Goal: Contribute content: Add original content to the website for others to see

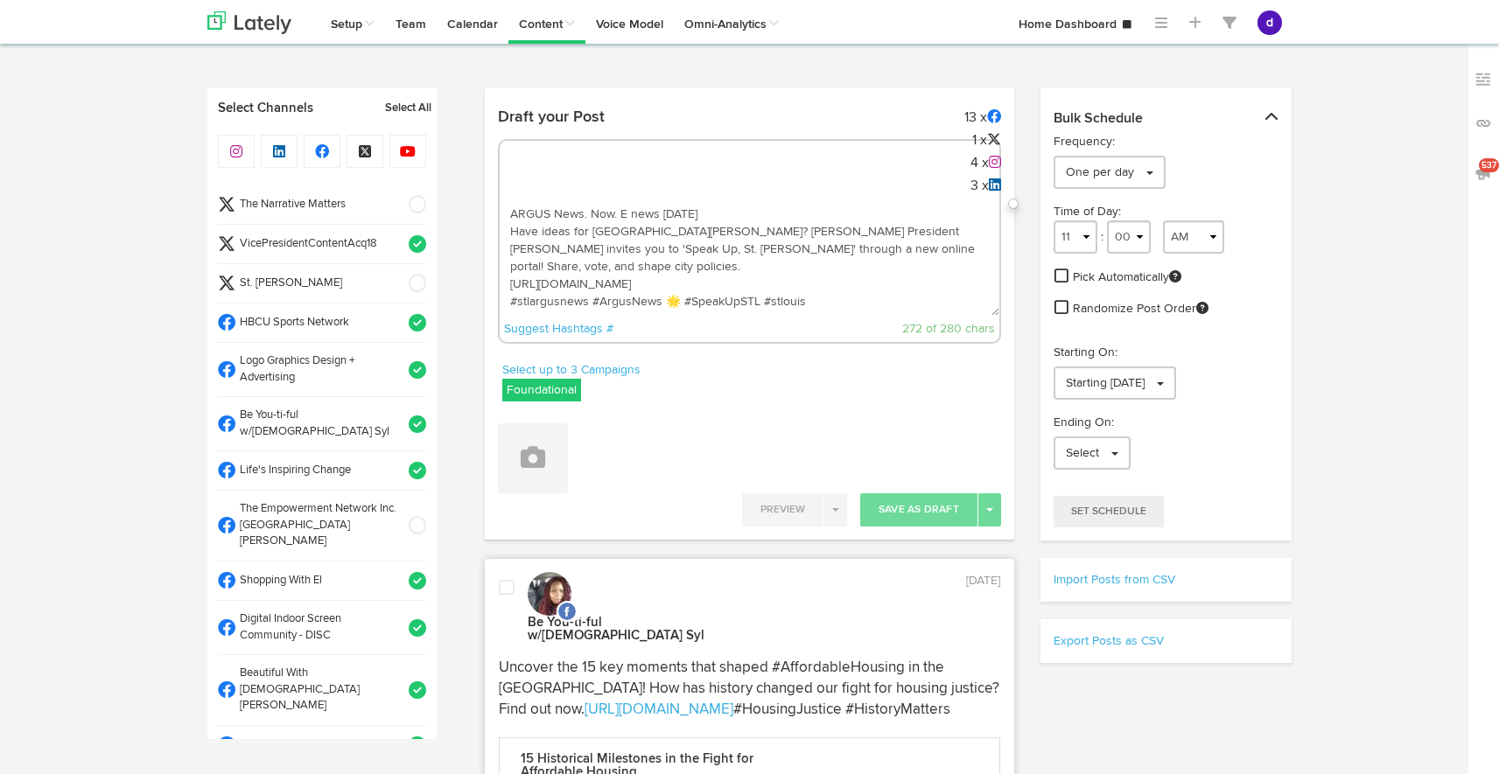
select select "9"
select select "52"
select select "11"
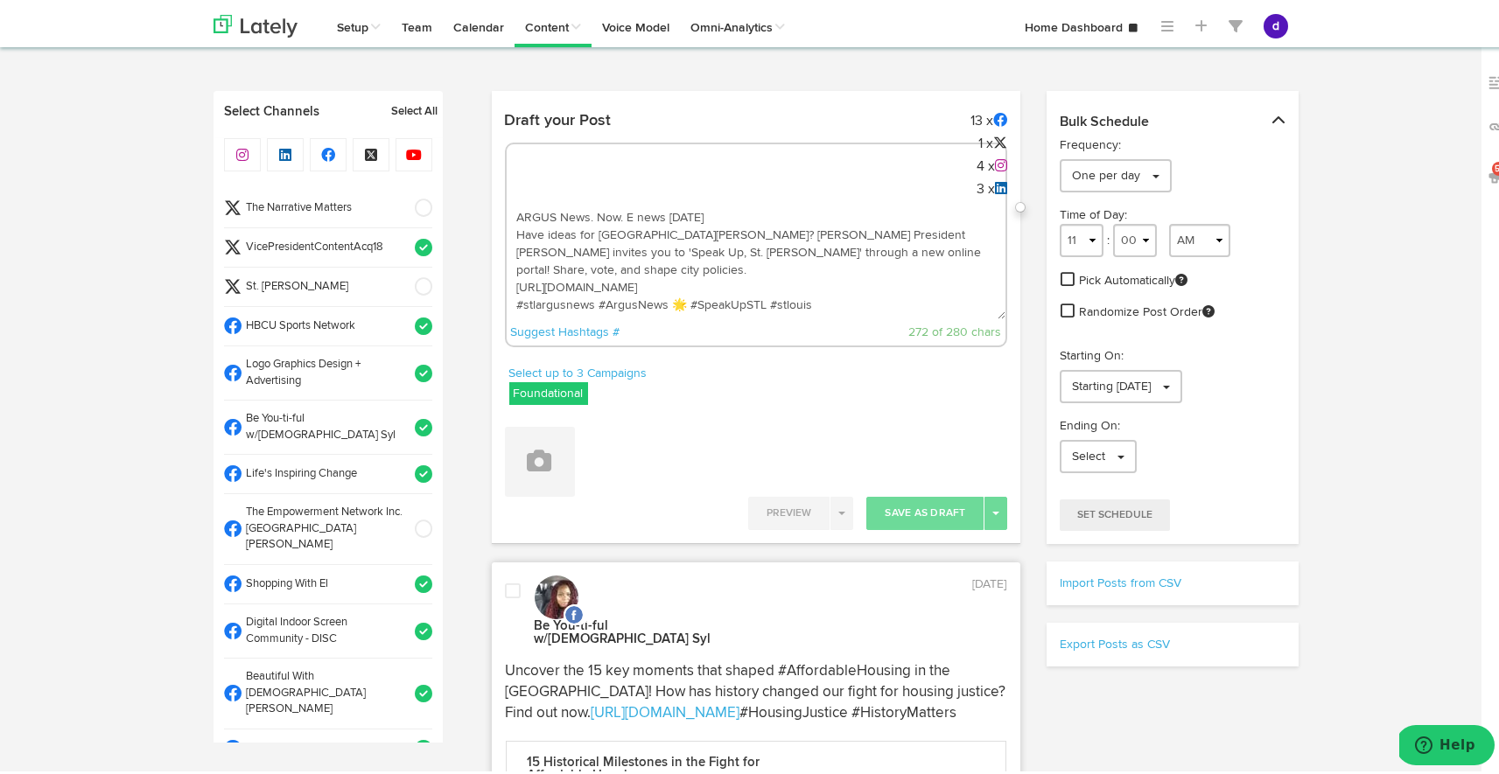
scroll to position [962, 0]
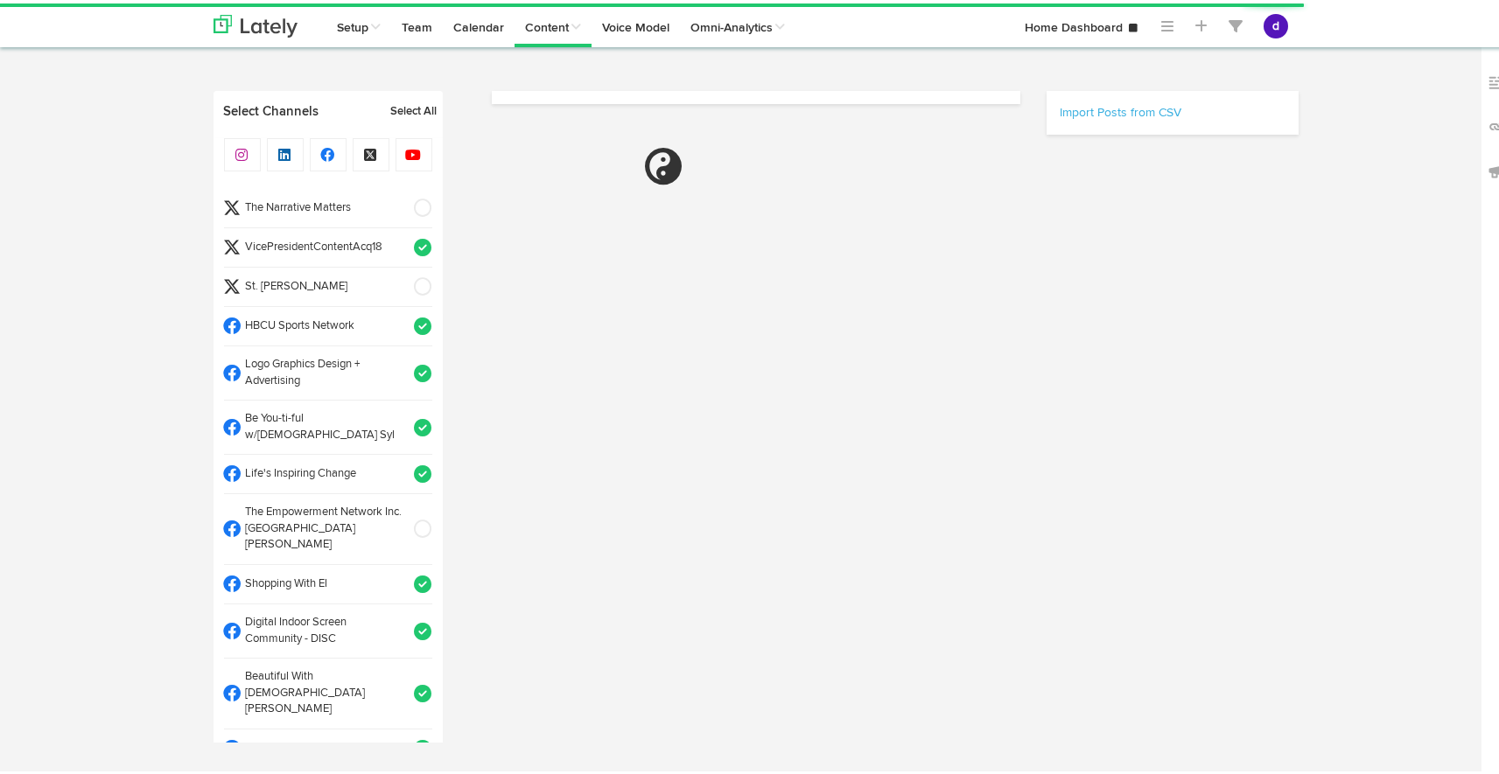
select select "51"
select select "PM"
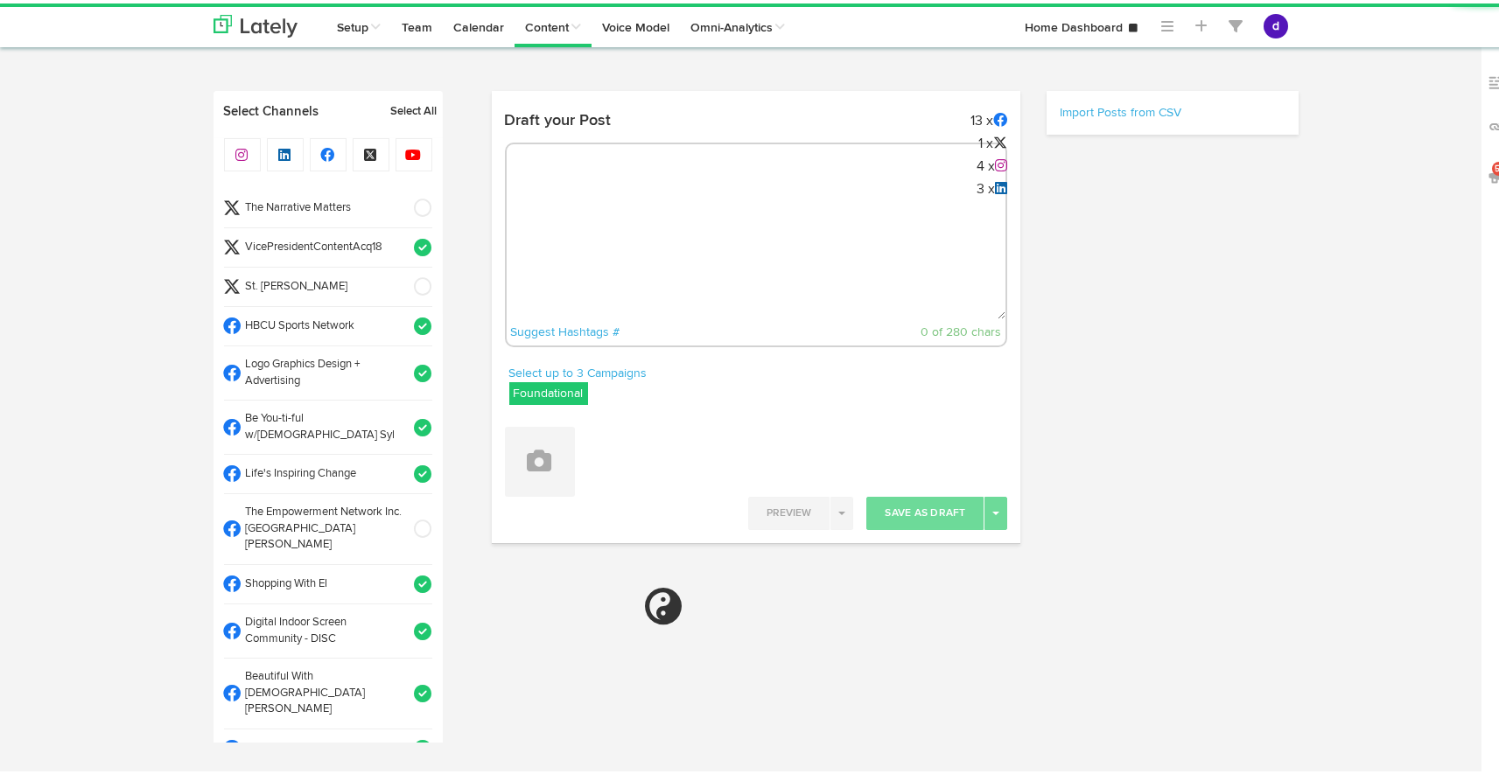
click at [642, 225] on textarea at bounding box center [757, 257] width 500 height 115
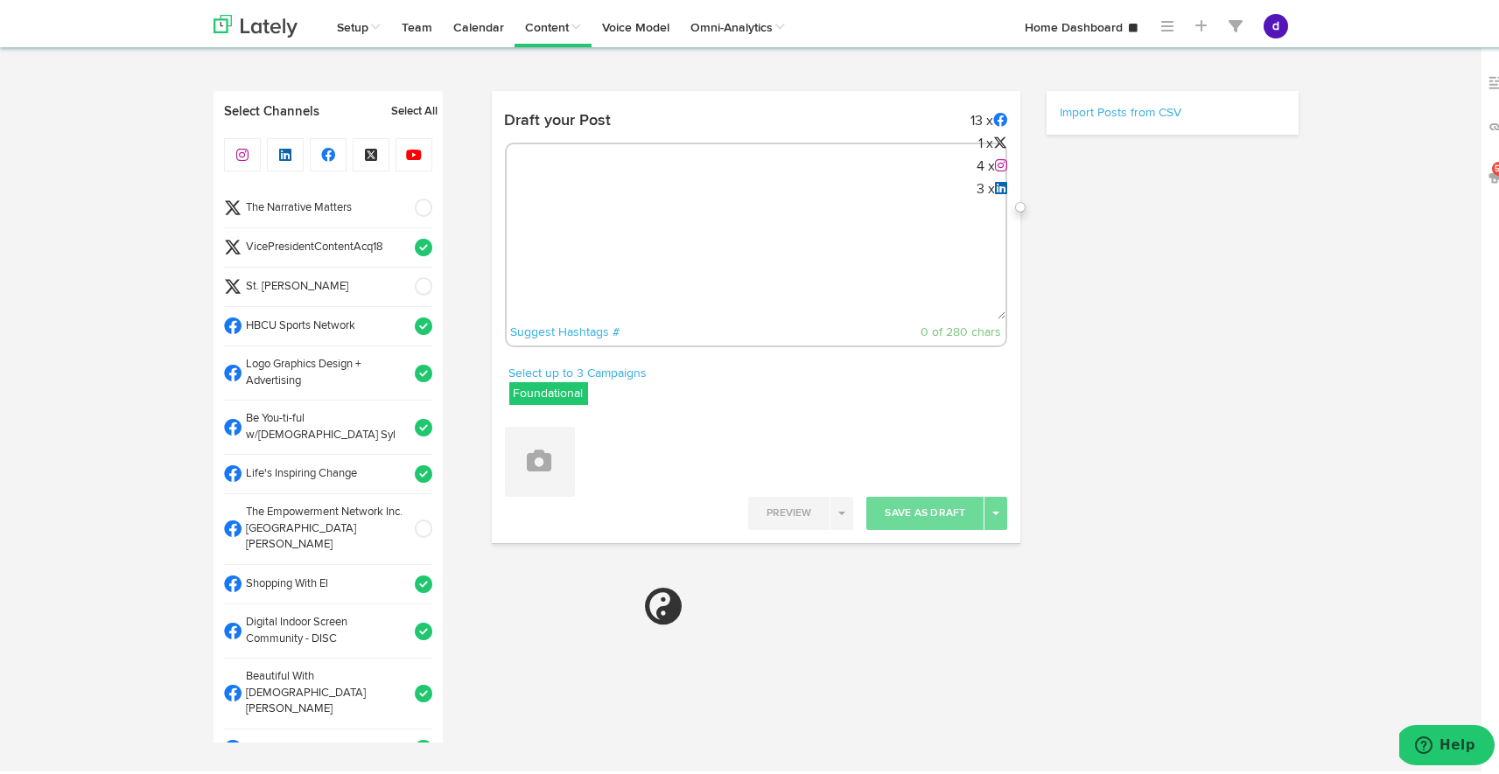
paste textarea "https://worldwideorigins.com/blogs/news/fall-fashion-alert-new-divine-9-bracele…"
type textarea "https://worldwideorigins.com/blogs/news/fall-fashion-alert-new-divine-9-bracele…"
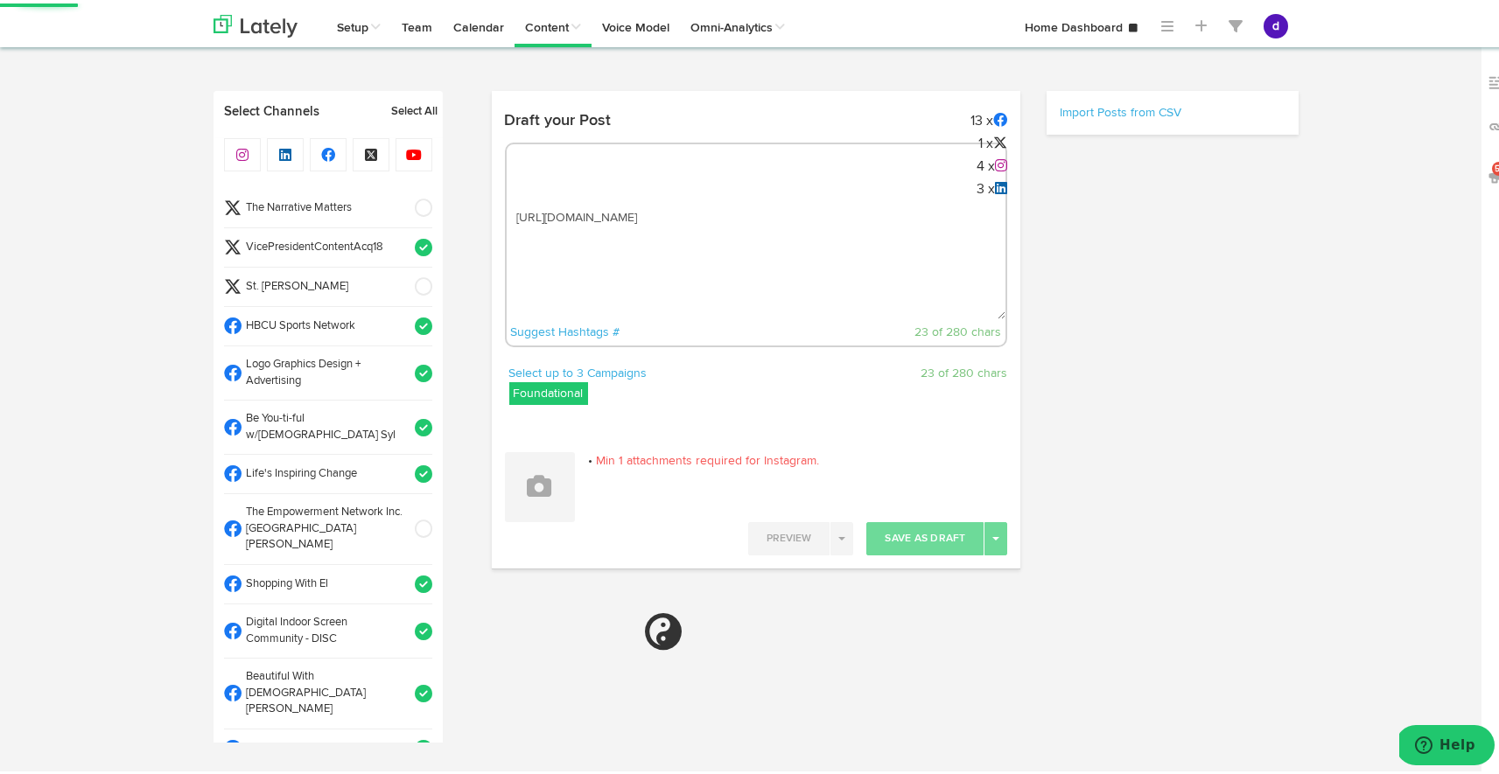
select select "11"
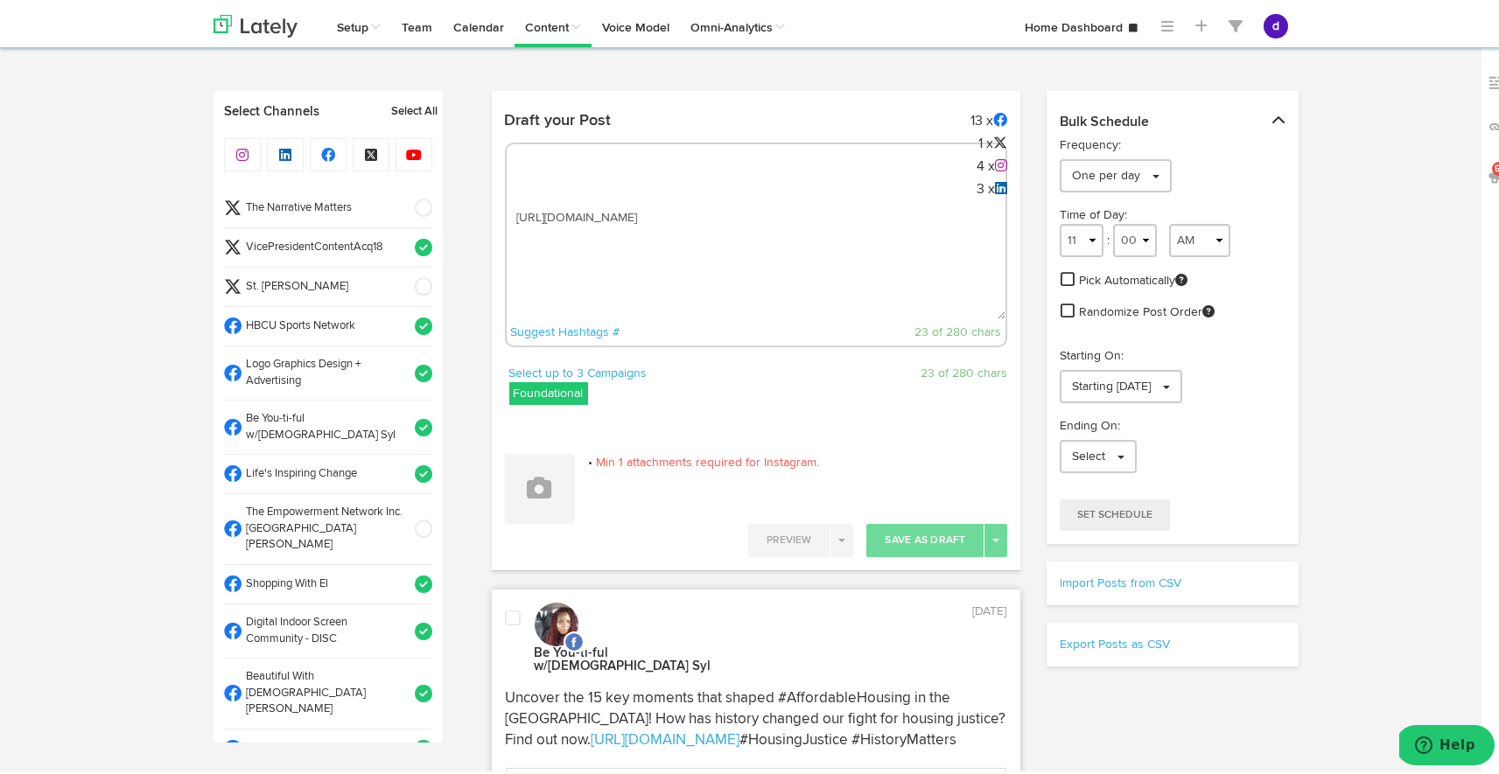
click at [508, 209] on textarea "https://worldwideorigins.com/blogs/news/fall-fashion-alert-new-divine-9-bracele…" at bounding box center [757, 257] width 500 height 115
paste textarea "New season, new style! Check out the latest Divine 9 bracelets from Worldwide O…"
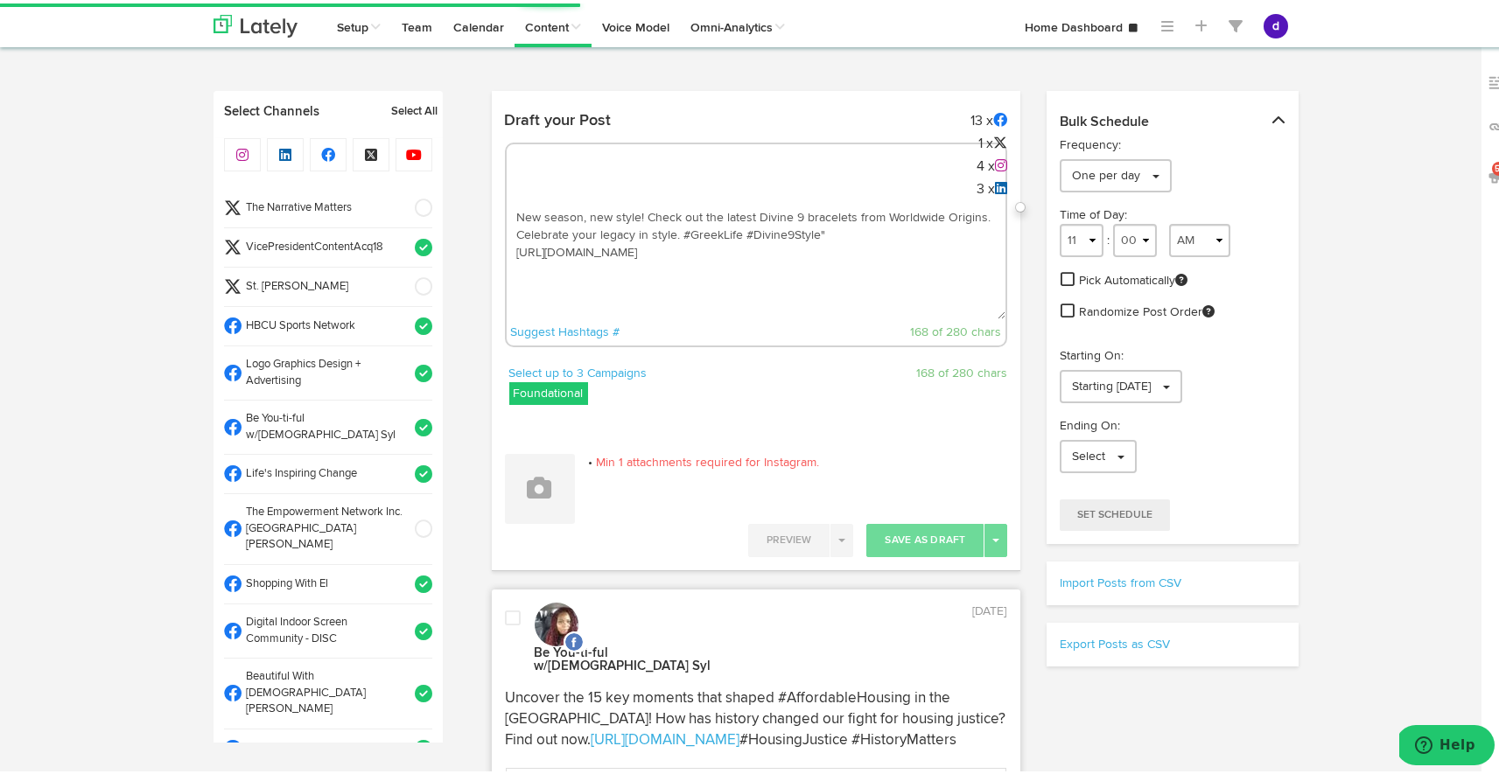
drag, startPoint x: 811, startPoint y: 227, endPoint x: 677, endPoint y: 235, distance: 134.1
click at [677, 235] on textarea "New season, new style! Check out the latest Divine 9 bracelets from Worldwide O…" at bounding box center [757, 257] width 500 height 115
click at [683, 234] on textarea "New season, new style! Check out the latest Divine 9 bracelets from Worldwide O…" at bounding box center [757, 257] width 500 height 115
click at [657, 255] on textarea "New season, new style! Check out the latest Divine 9 bracelets from Worldwide O…" at bounding box center [757, 257] width 500 height 115
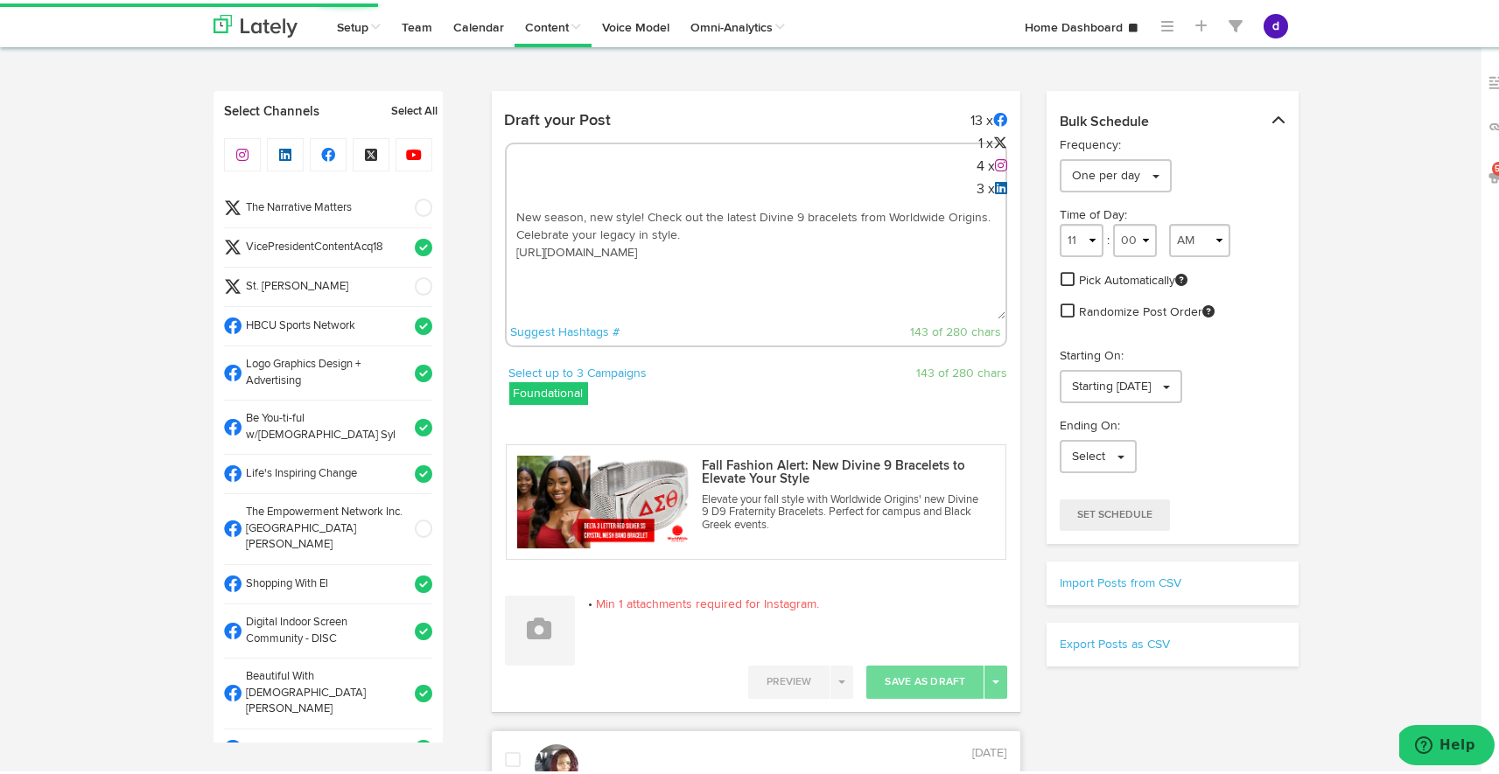
click at [644, 258] on textarea "New season, new style! Check out the latest Divine 9 bracelets from Worldwide O…" at bounding box center [757, 257] width 500 height 115
paste textarea "#GreekLife #Divine9Style"
type textarea "New season, new style! Check out the latest Divine 9 bracelets from Worldwide O…"
click at [529, 604] on button at bounding box center [540, 627] width 70 height 70
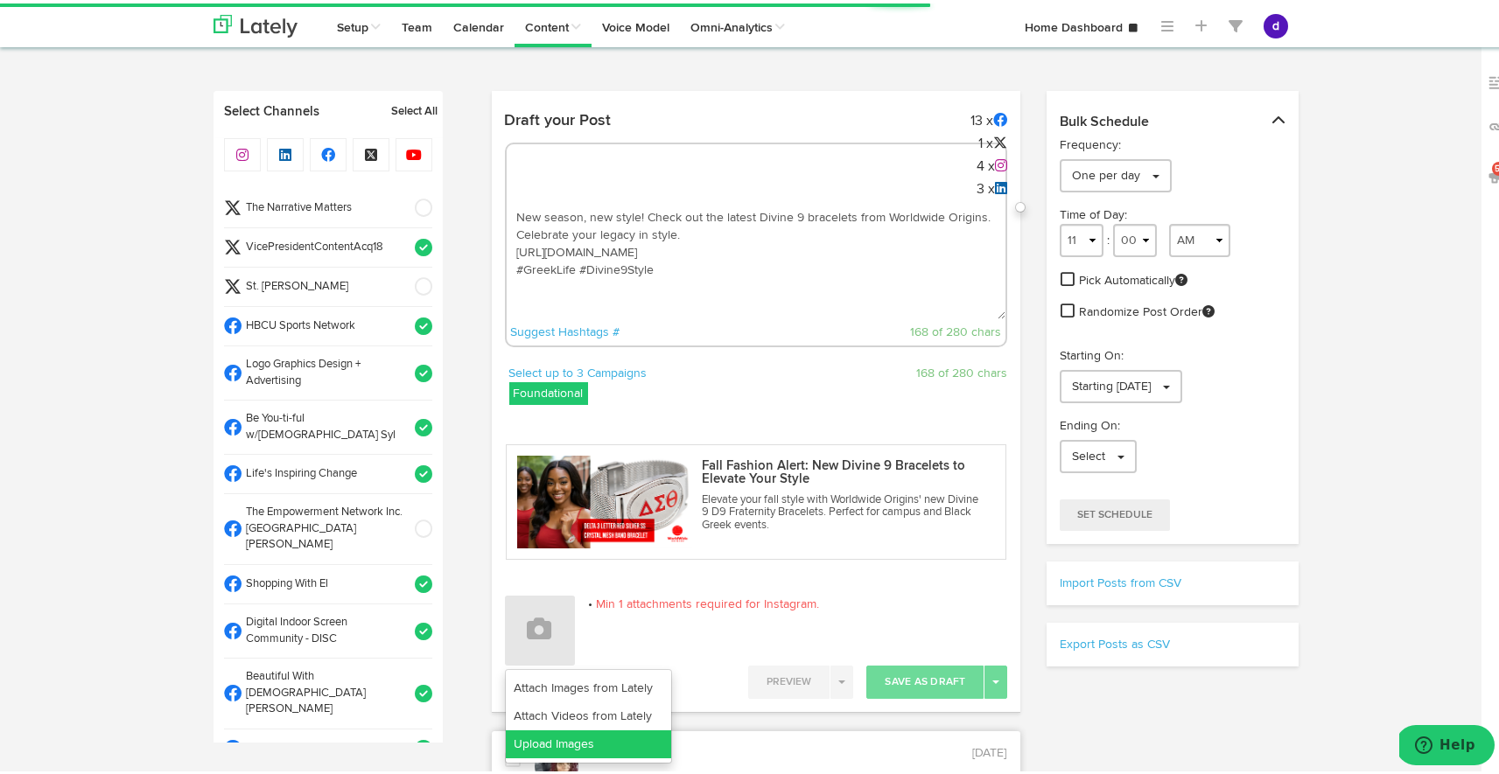
click at [556, 736] on link "Upload Images" at bounding box center [588, 741] width 165 height 28
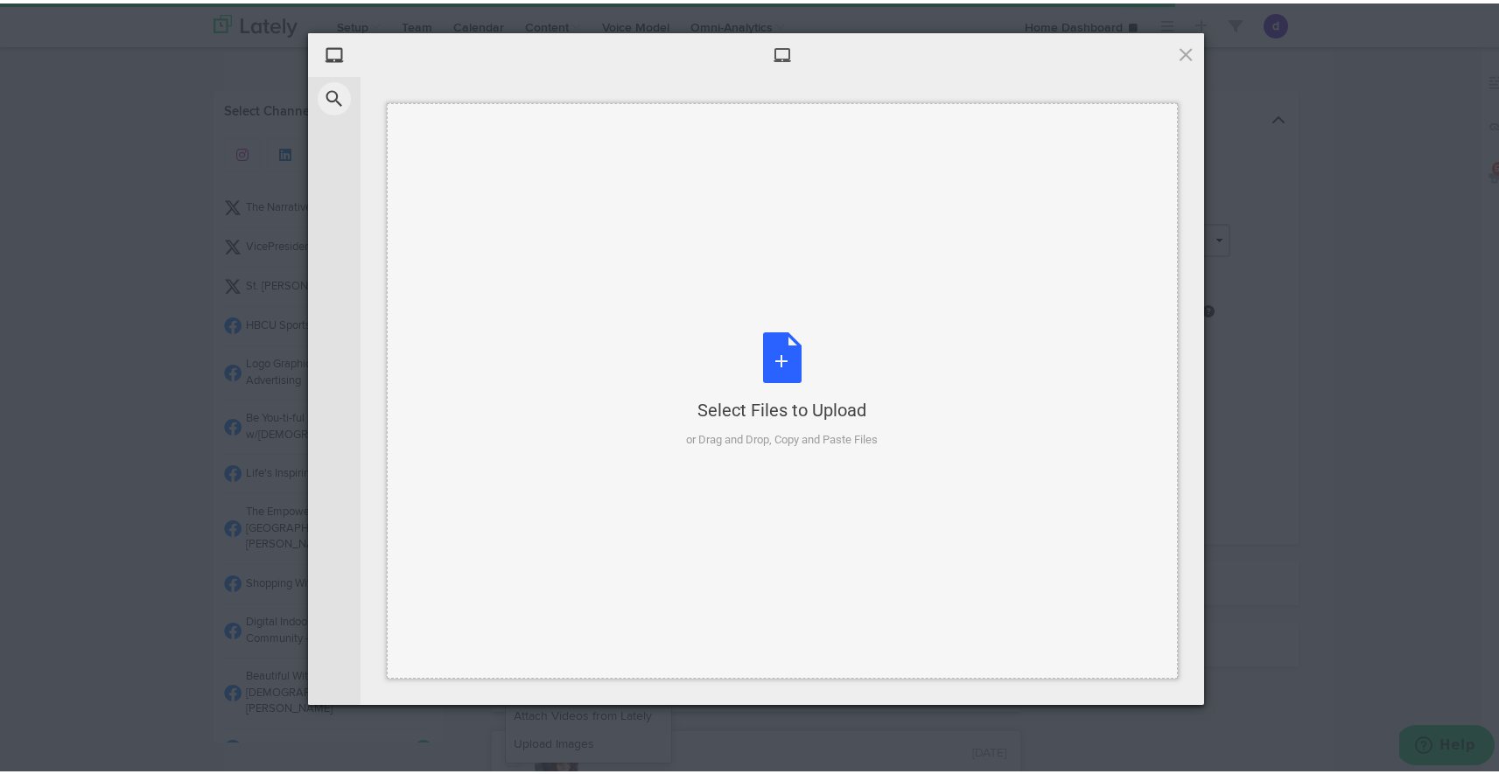
click at [780, 341] on div "Select Files to Upload or Drag and Drop, Copy and Paste Files" at bounding box center [783, 387] width 192 height 116
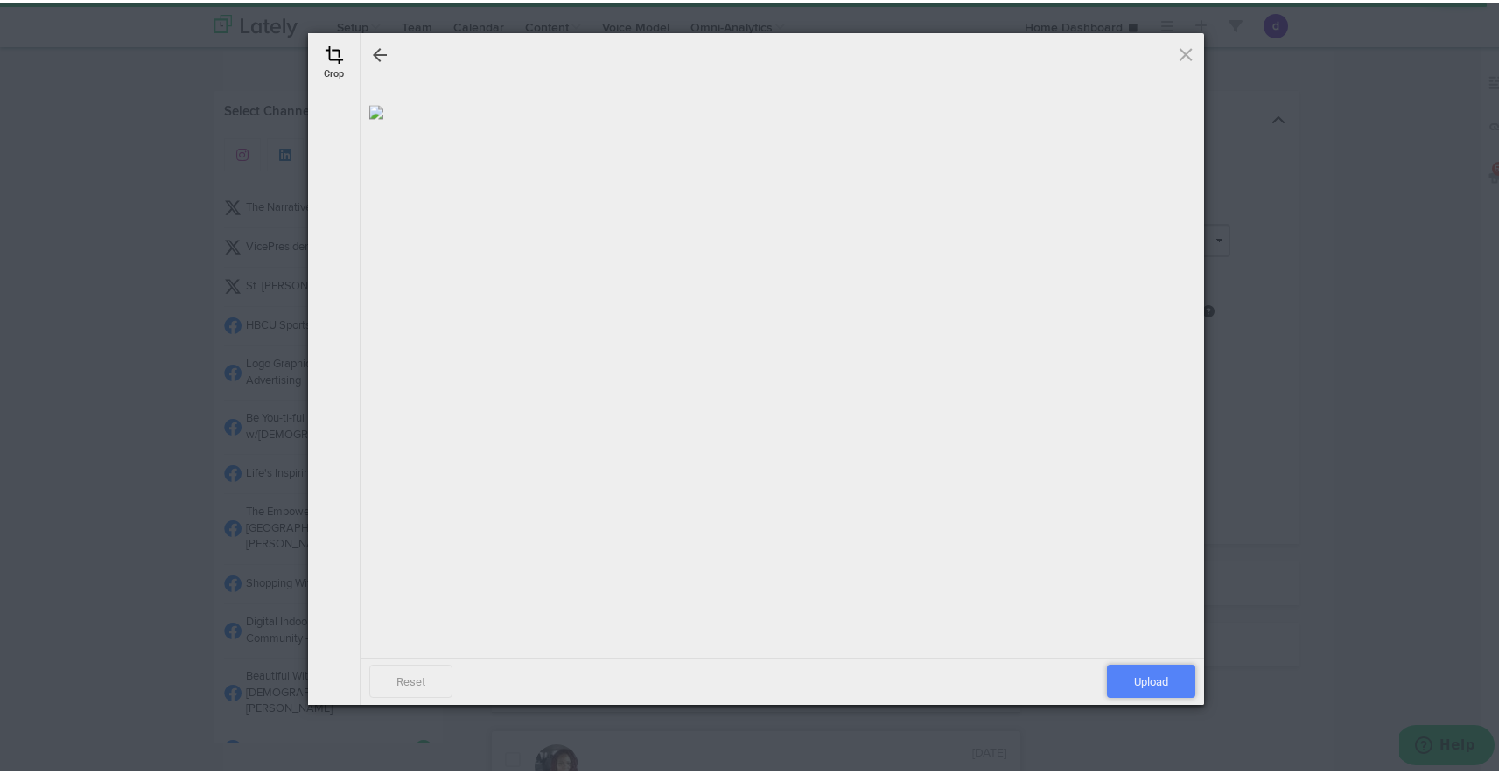
click at [1121, 675] on span "Upload" at bounding box center [1151, 677] width 88 height 33
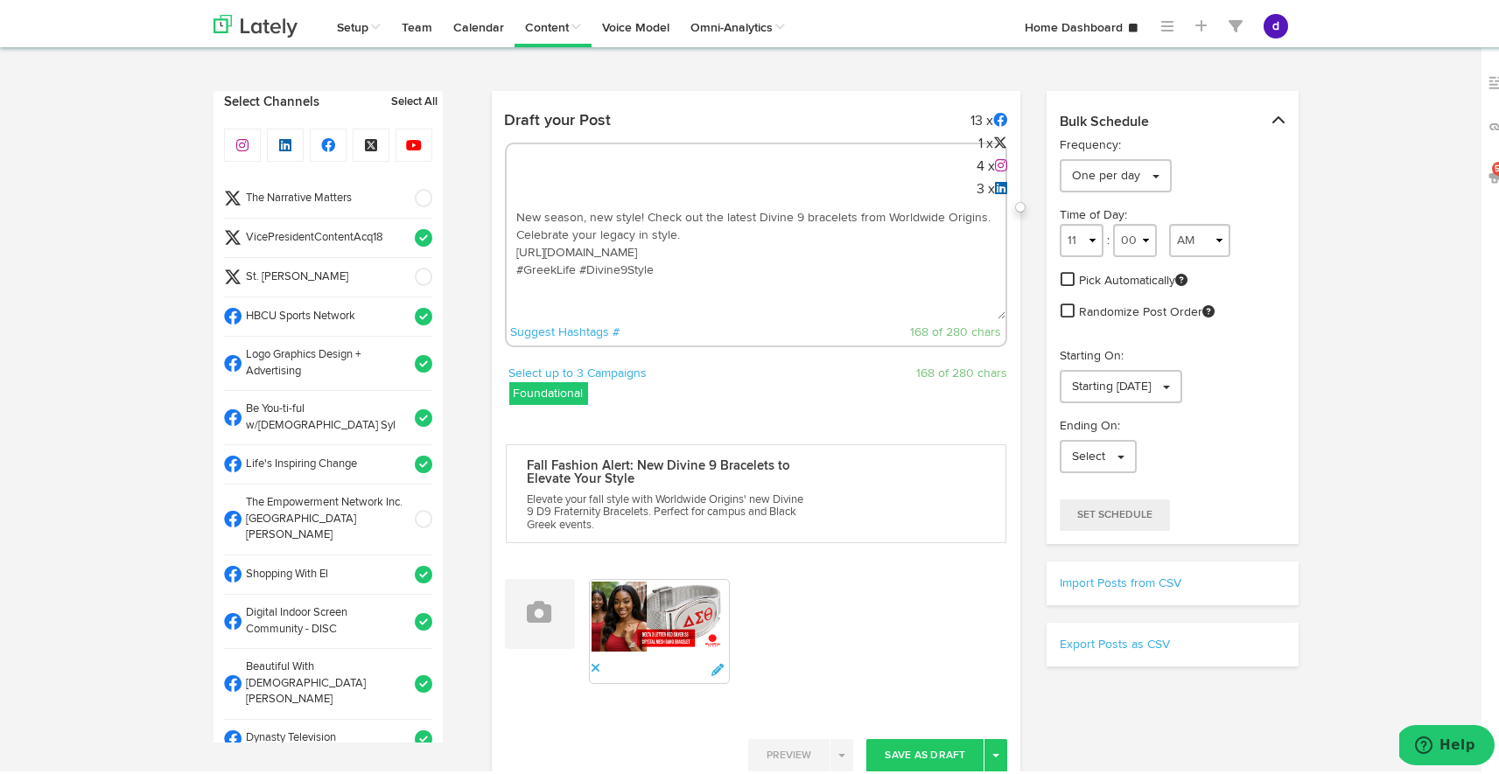
scroll to position [13, 0]
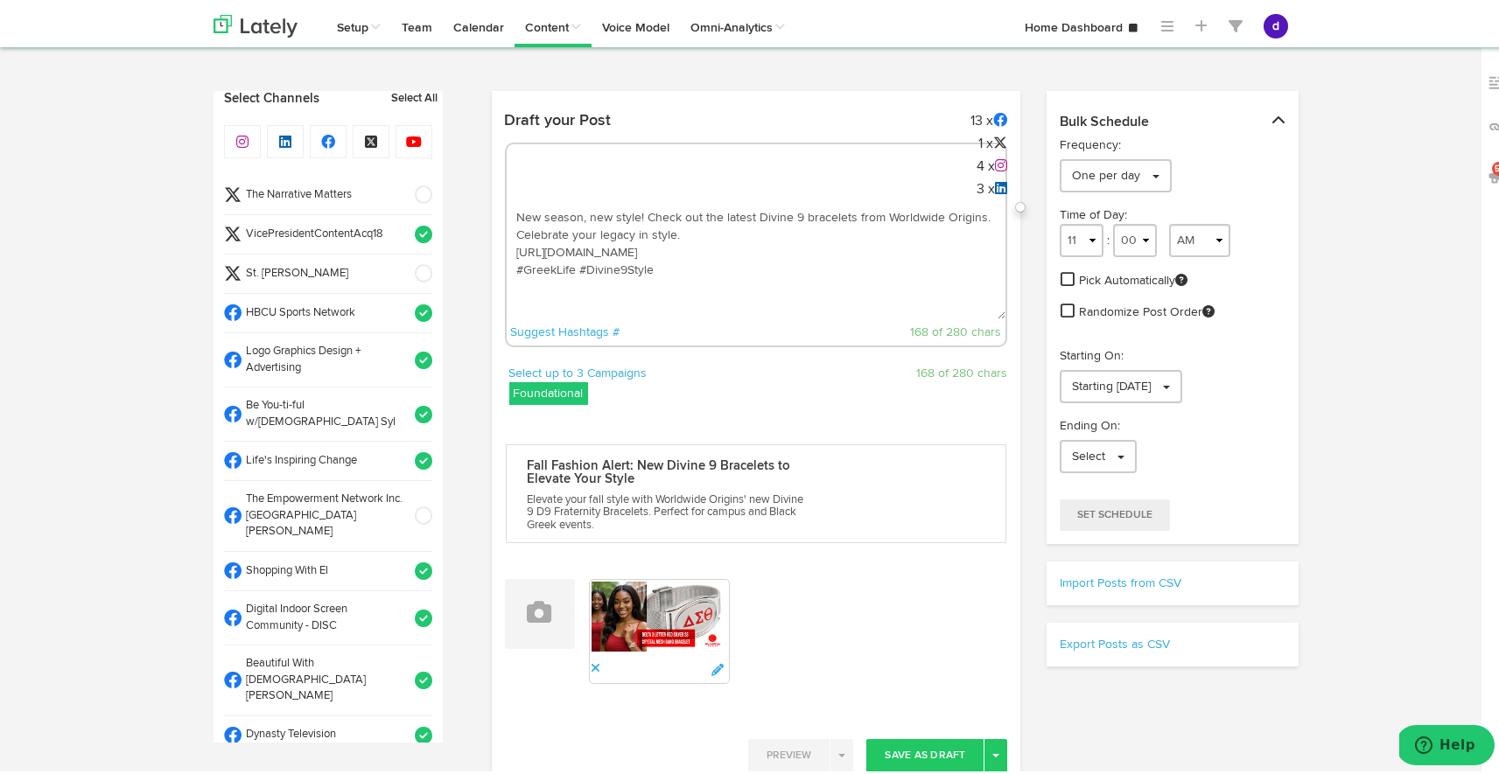
click at [408, 190] on span at bounding box center [417, 191] width 29 height 17
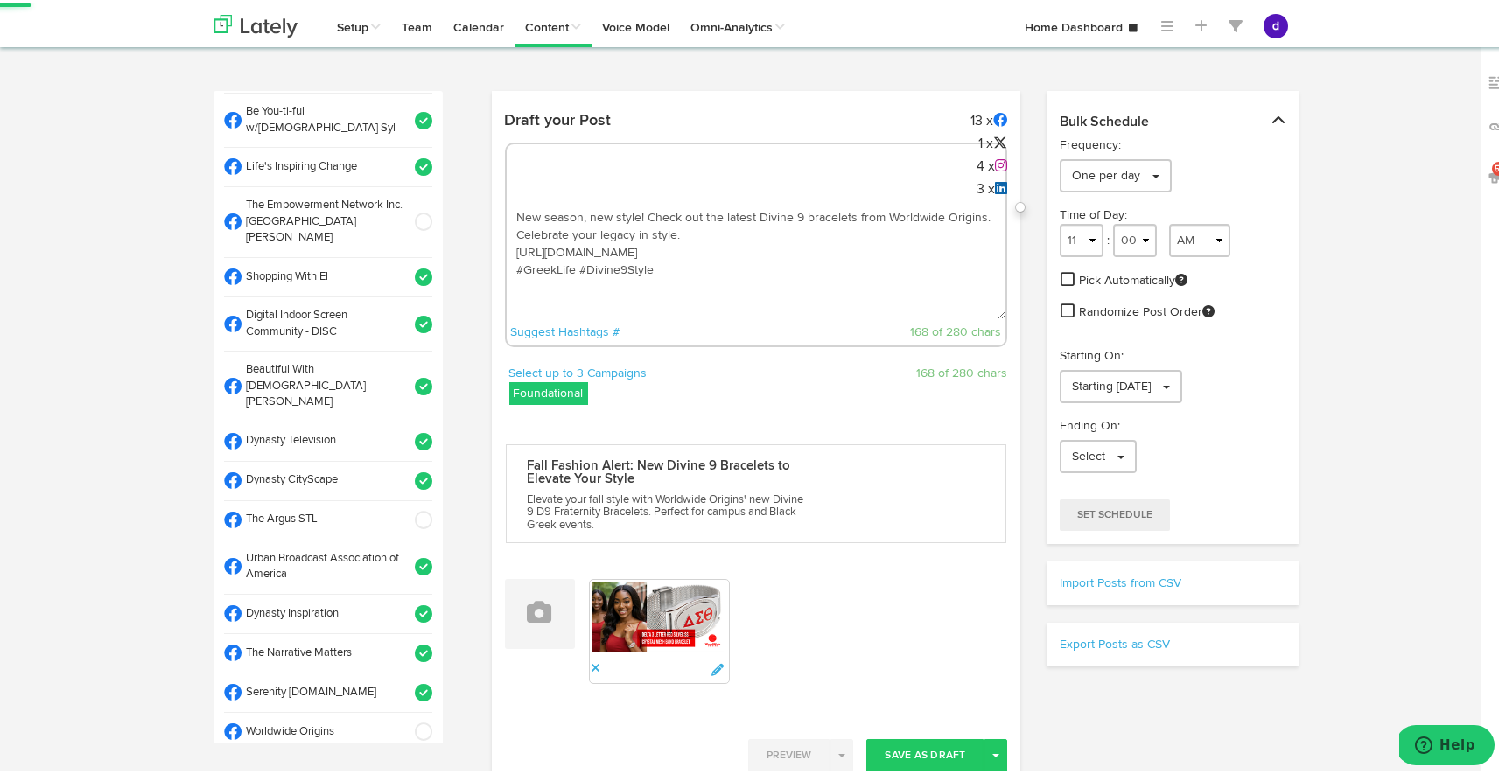
scroll to position [309, 0]
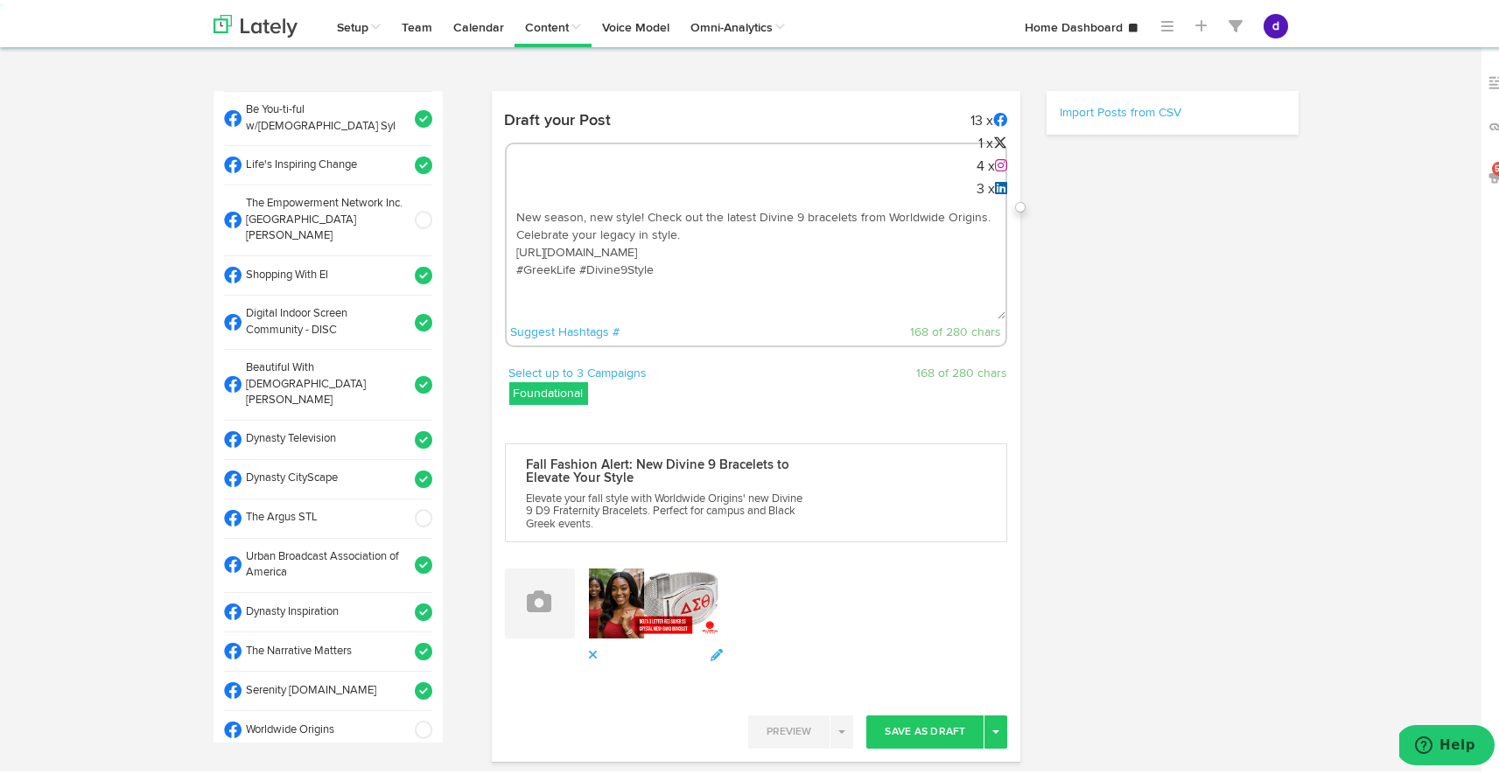
select select "11"
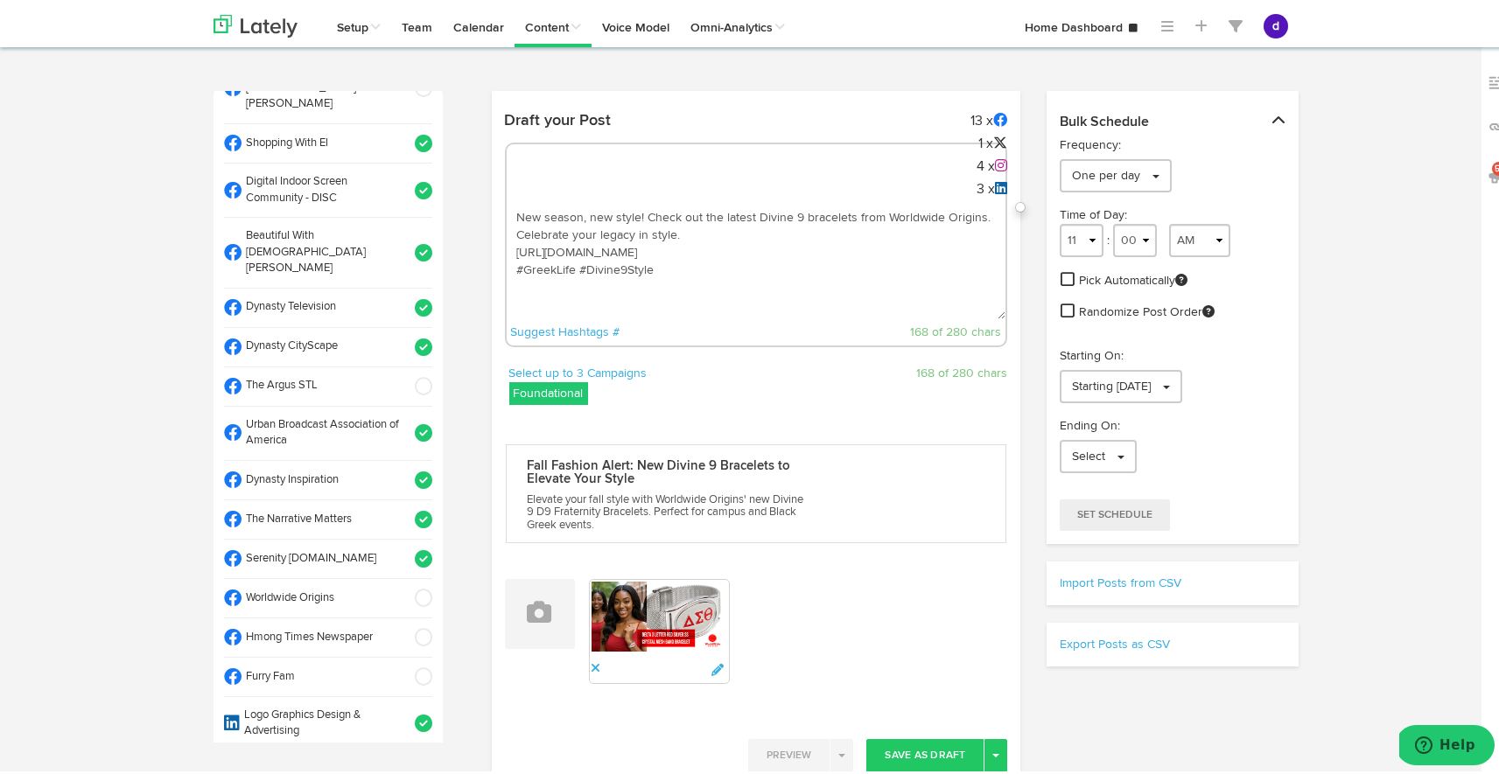
scroll to position [443, 0]
click at [405, 373] on span at bounding box center [417, 381] width 29 height 17
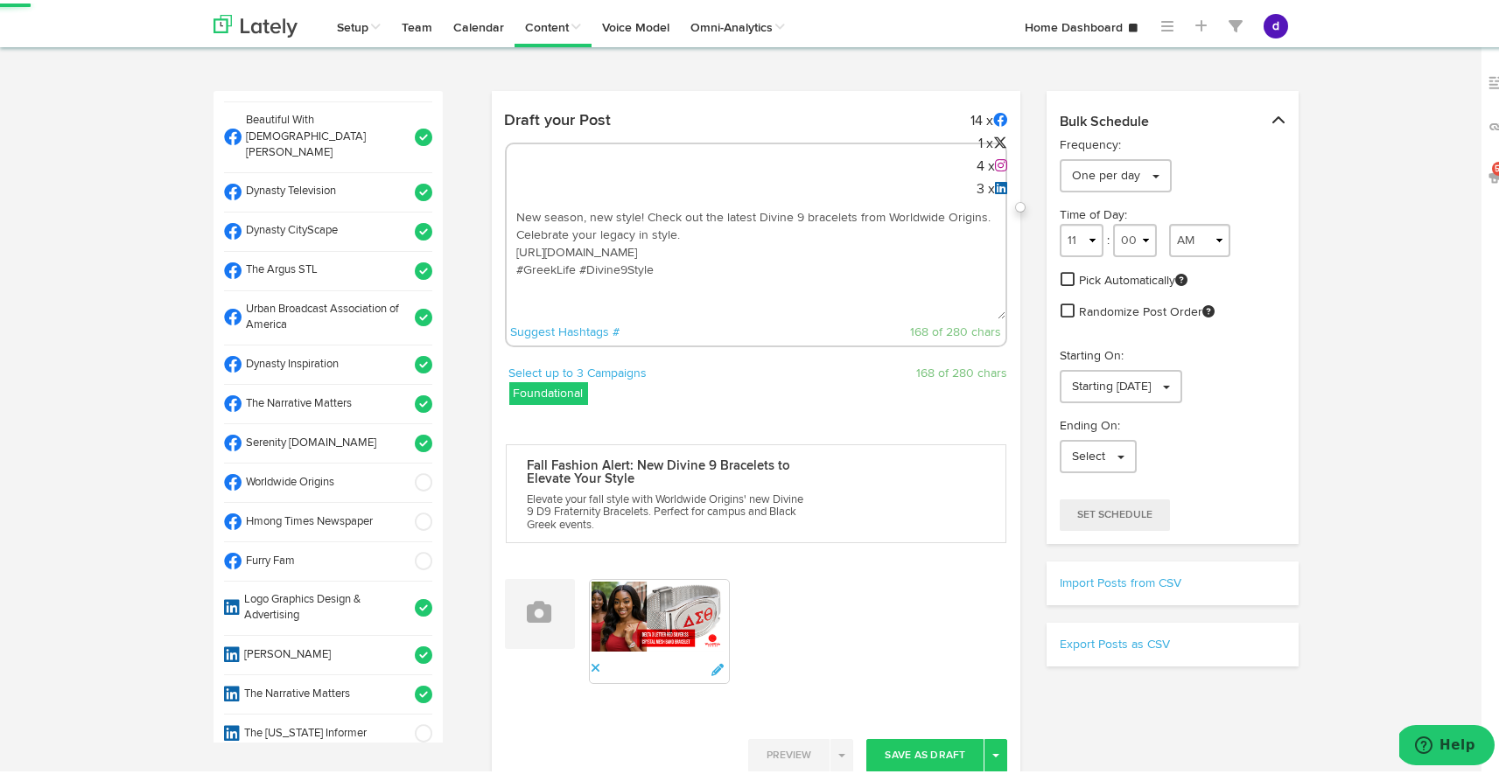
scroll to position [573, 0]
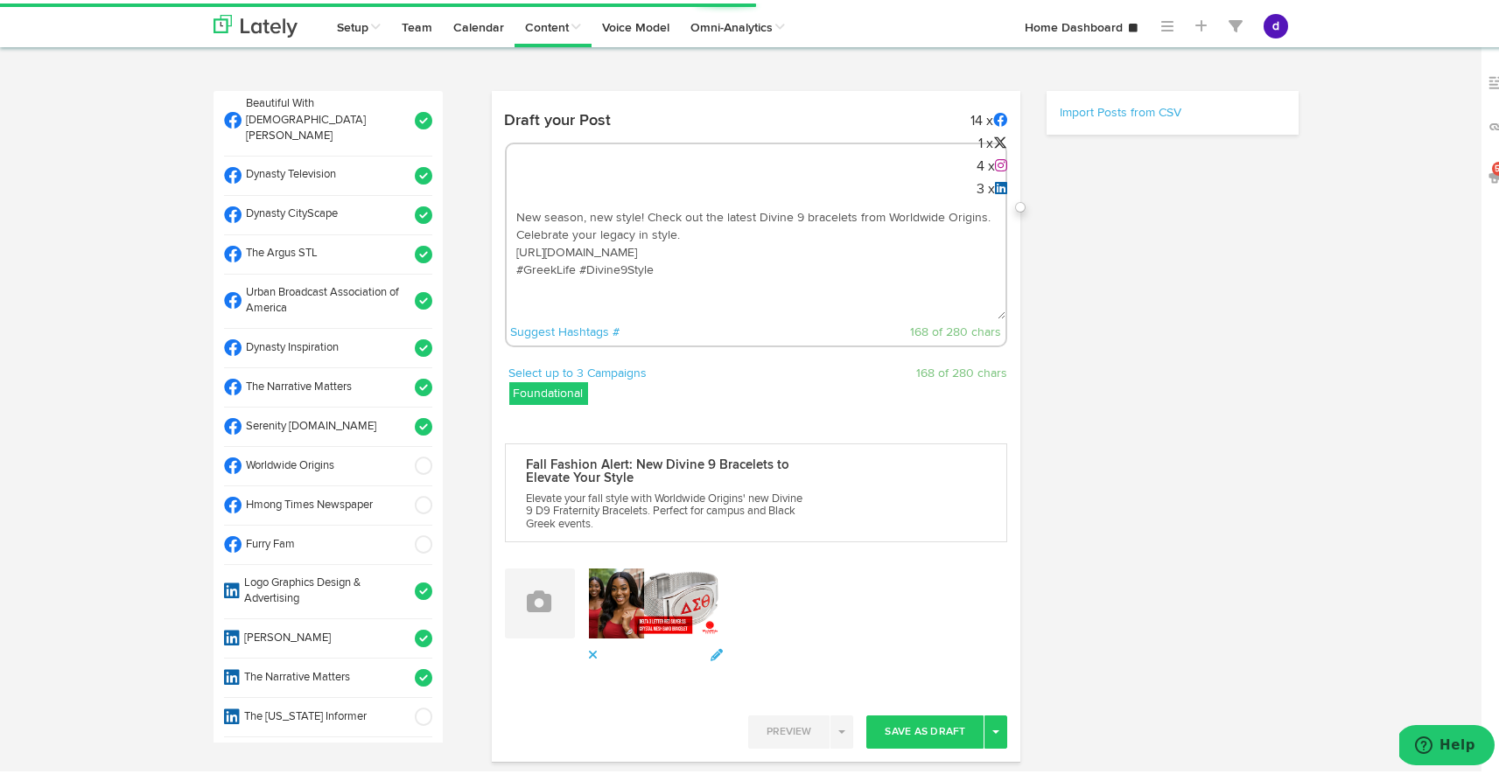
click at [402, 444] on li "Worldwide Origins" at bounding box center [328, 463] width 208 height 39
select select "11"
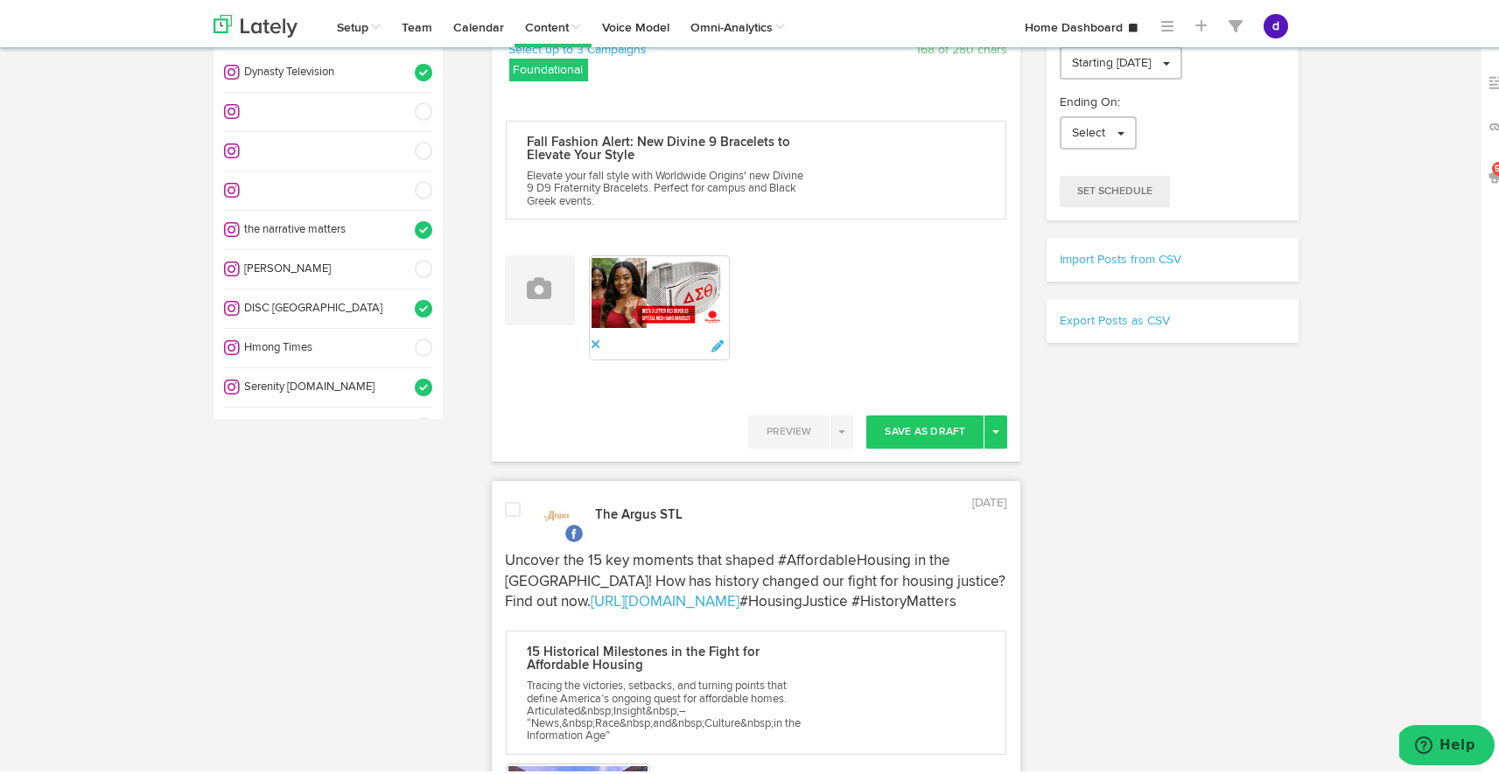
scroll to position [391, 0]
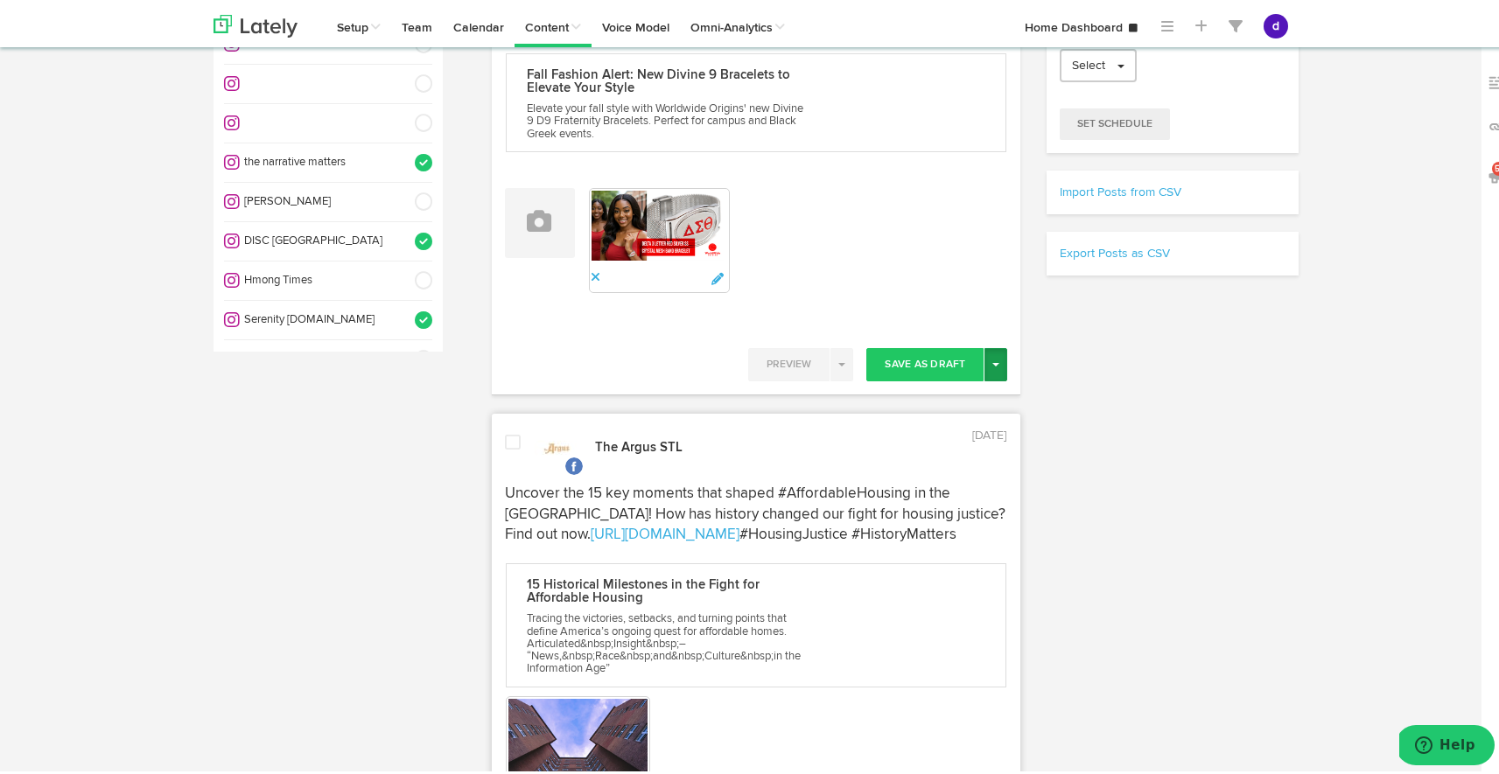
click at [987, 371] on button "Toggle Dropdown" at bounding box center [995, 361] width 23 height 33
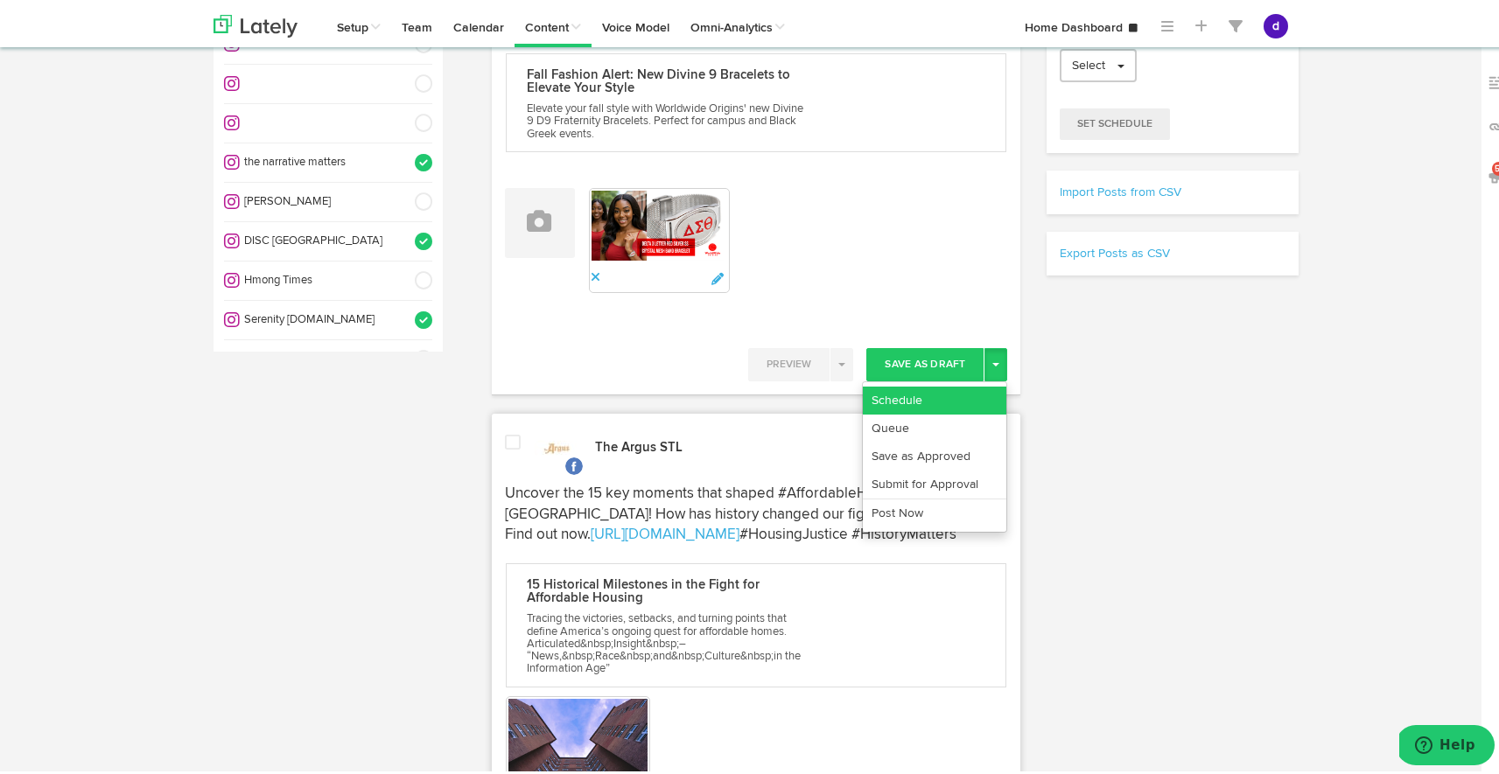
click at [926, 395] on link "Schedule" at bounding box center [934, 397] width 143 height 28
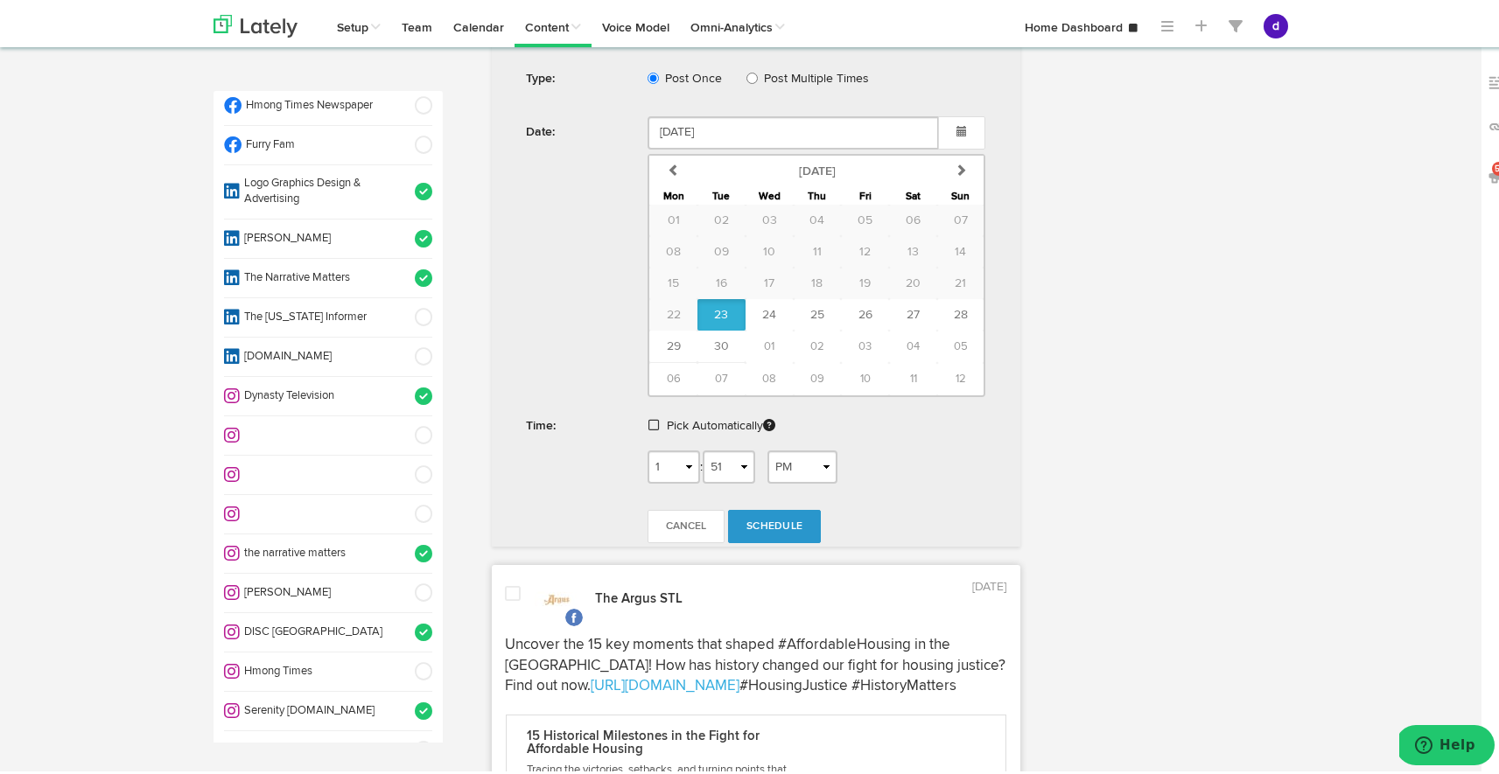
scroll to position [945, 0]
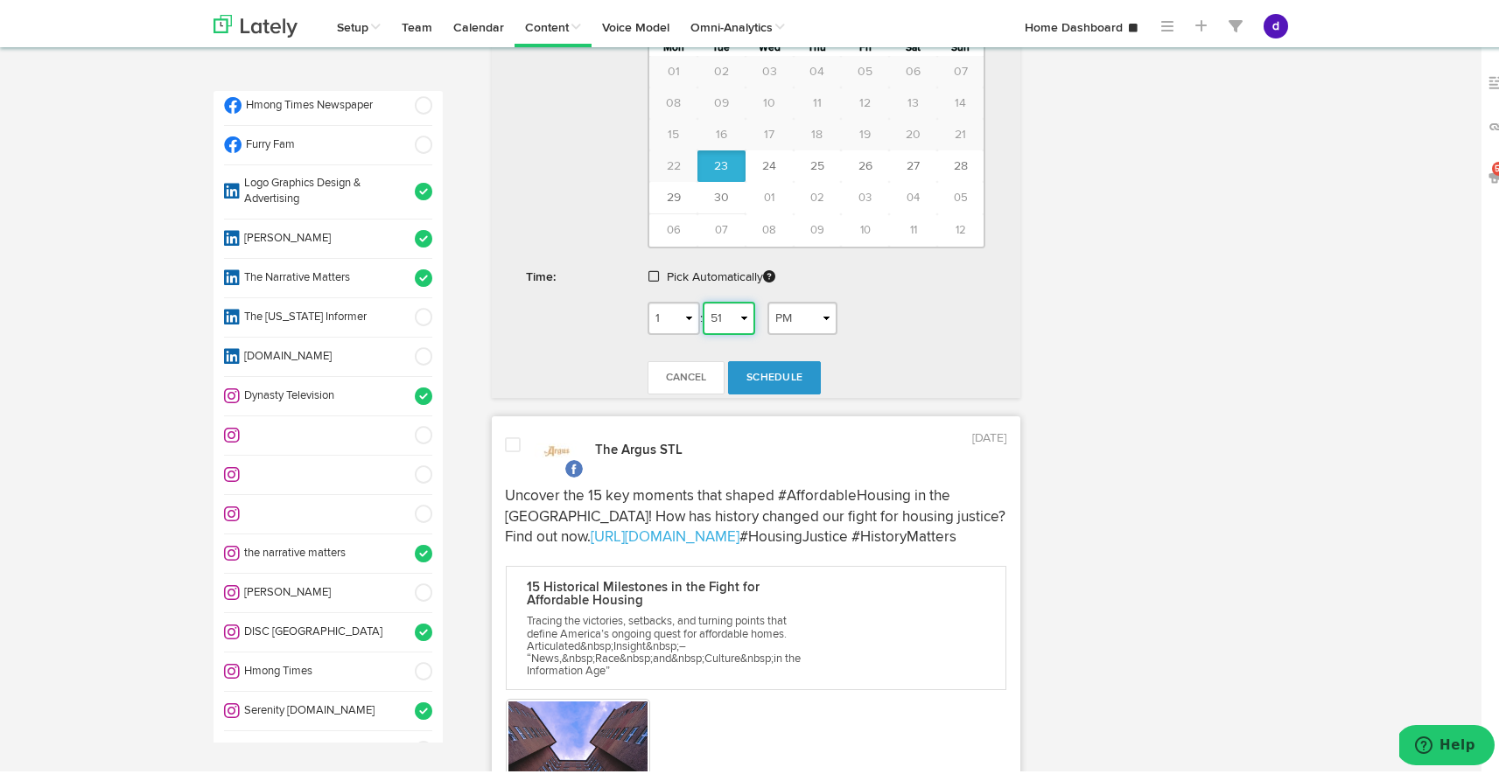
click at [735, 313] on select "00 01 02 03 04 05 06 07 08 09 10 11 12 13 14 15 16 17 18 19 20 21 22 23 24 25 2…" at bounding box center [729, 314] width 52 height 33
select select "53"
click at [703, 298] on select "00 01 02 03 04 05 06 07 08 09 10 11 12 13 14 15 16 17 18 19 20 21 22 23 24 25 2…" at bounding box center [729, 314] width 52 height 33
click at [763, 379] on link "Schedule" at bounding box center [774, 374] width 93 height 33
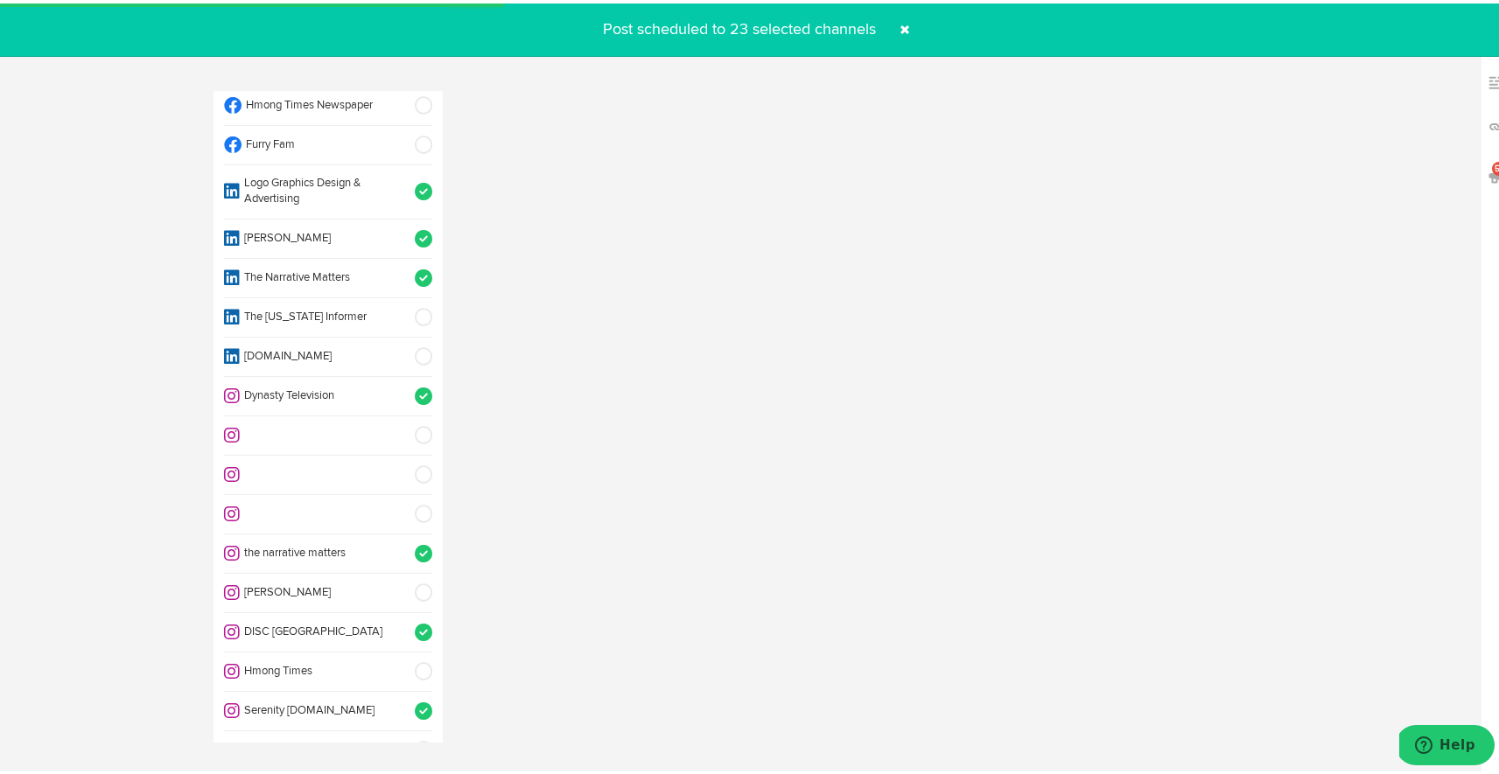
radio input "true"
select select "52"
select select "PM"
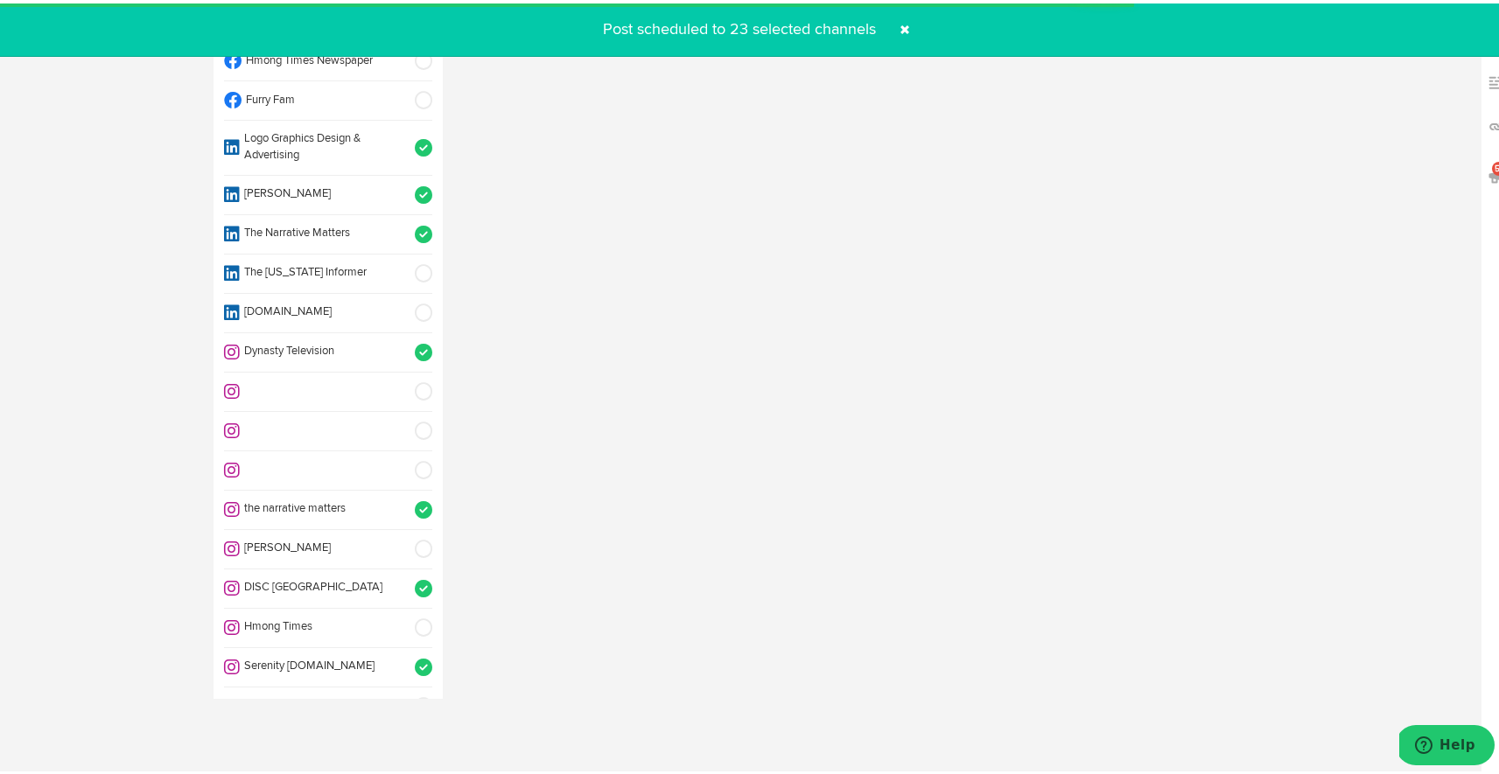
select select "11"
